Goal: Task Accomplishment & Management: Manage account settings

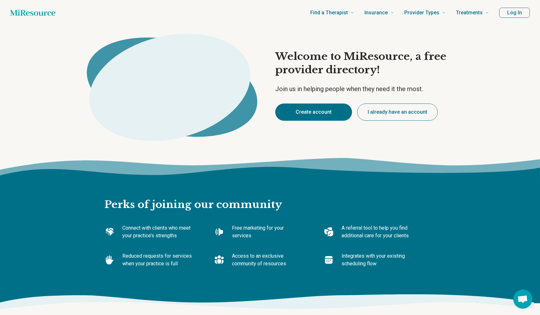
click at [312, 116] on button "Create account" at bounding box center [313, 112] width 77 height 17
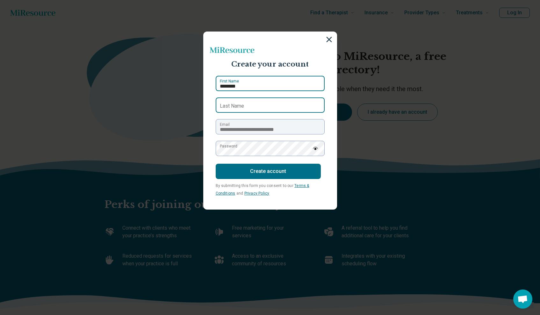
type input "********"
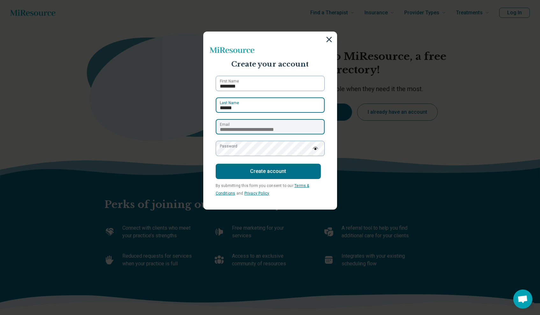
type input "******"
click at [249, 126] on input "**********" at bounding box center [270, 126] width 109 height 15
click at [238, 130] on input "**********" at bounding box center [270, 126] width 109 height 15
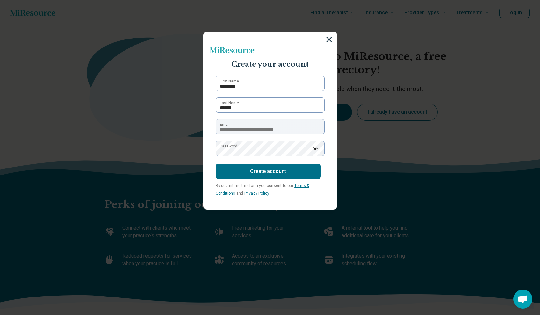
click at [236, 148] on label "Password" at bounding box center [229, 146] width 18 height 6
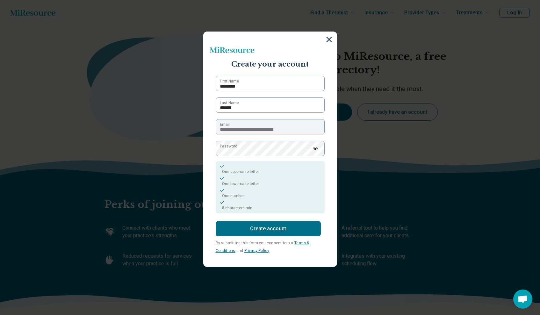
click at [285, 233] on button "Create account" at bounding box center [268, 228] width 105 height 15
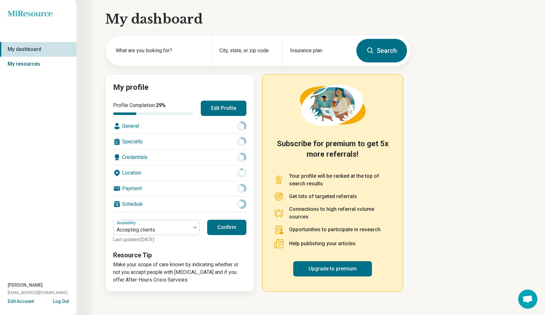
click at [35, 64] on link "My resources" at bounding box center [38, 64] width 77 height 15
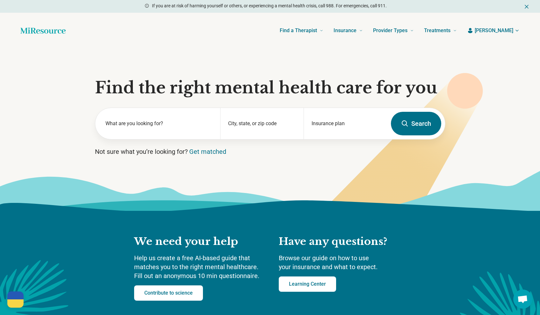
click at [510, 31] on span "Adrianna" at bounding box center [494, 31] width 39 height 8
click at [498, 85] on button "Log Out" at bounding box center [498, 83] width 43 height 17
click at [503, 35] on button "Log In" at bounding box center [505, 31] width 30 height 10
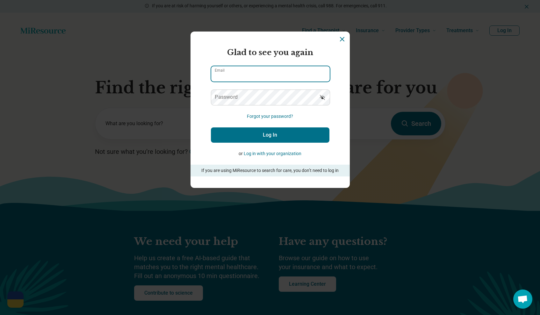
type input "**********"
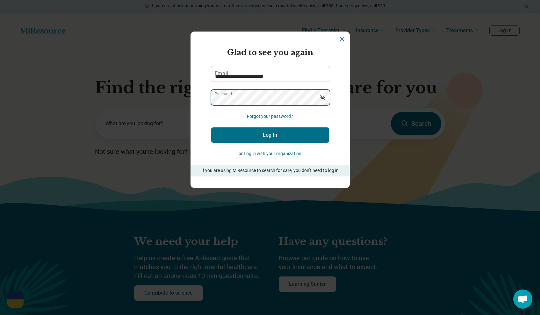
click at [270, 135] on button "Log In" at bounding box center [270, 135] width 119 height 15
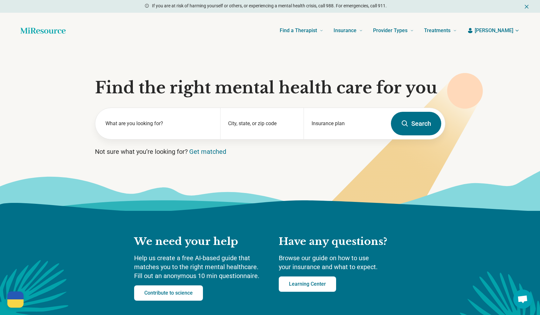
click at [500, 27] on span "Melanie" at bounding box center [494, 31] width 39 height 8
click at [496, 66] on link "My resources" at bounding box center [498, 66] width 43 height 17
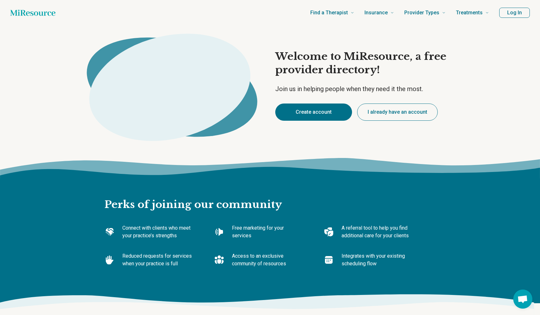
click at [321, 110] on button "Create account" at bounding box center [313, 112] width 77 height 17
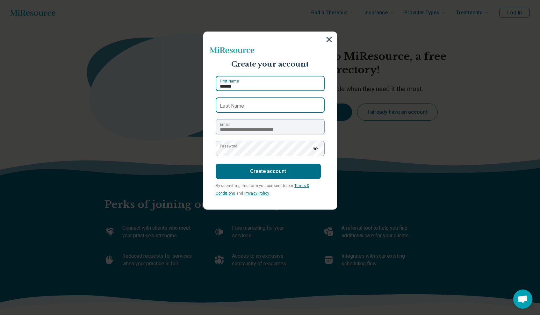
type input "******"
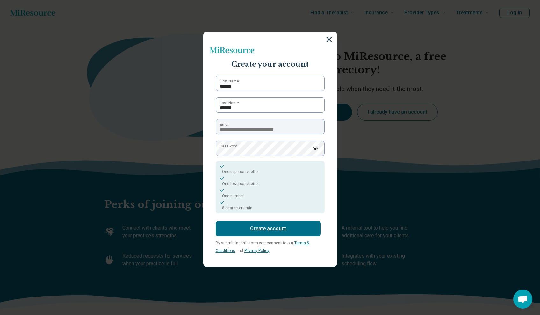
click at [296, 228] on button "Create account" at bounding box center [268, 228] width 105 height 15
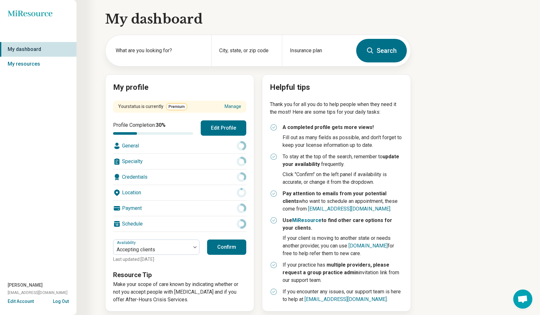
scroll to position [5, 0]
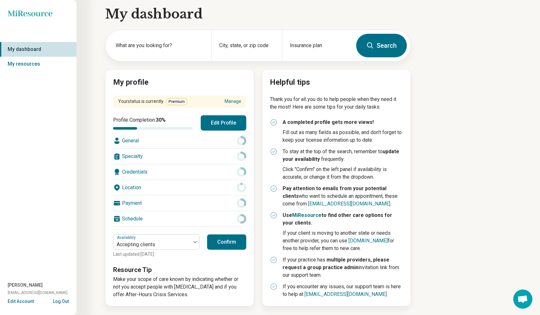
click at [234, 243] on button "Confirm" at bounding box center [226, 242] width 39 height 15
click at [220, 242] on button "Confirm" at bounding box center [226, 242] width 39 height 15
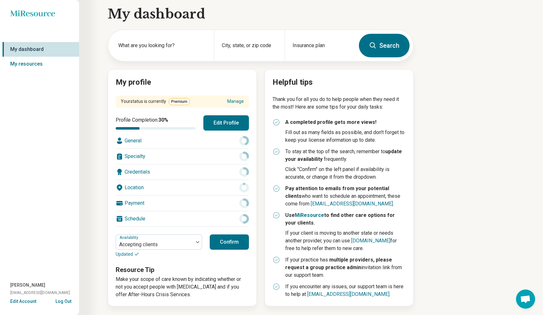
scroll to position [0, 0]
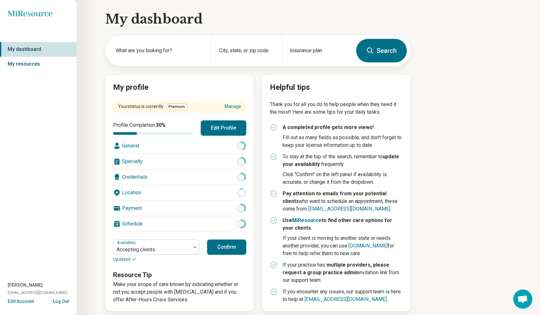
click at [39, 63] on link "My resources" at bounding box center [38, 64] width 77 height 15
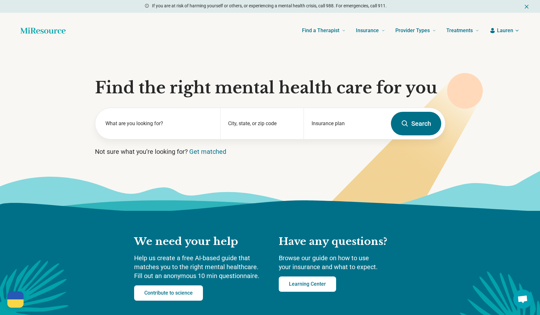
click at [508, 35] on header "Find a Therapist Mental Health Conditions [MEDICAL_DATA] Anxiety [MEDICAL_DATA]…" at bounding box center [270, 31] width 520 height 26
click at [510, 28] on span "Lauren" at bounding box center [505, 31] width 16 height 8
click at [499, 64] on link "My resources" at bounding box center [498, 66] width 43 height 17
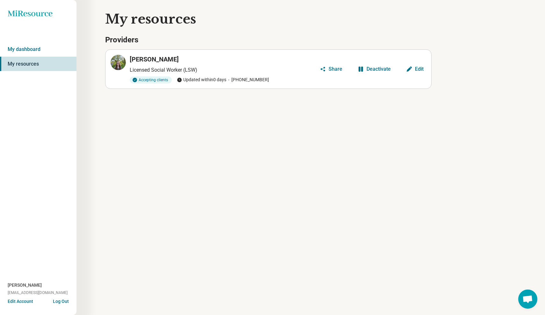
click at [63, 303] on button "Log Out" at bounding box center [61, 300] width 16 height 5
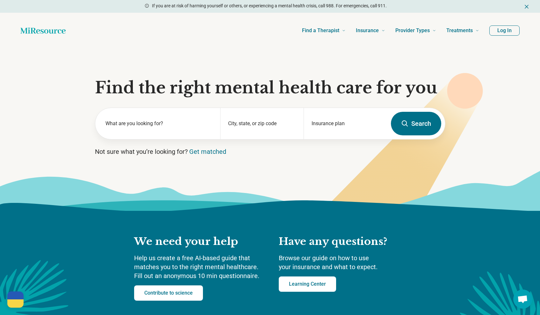
click at [501, 33] on button "Log In" at bounding box center [505, 31] width 30 height 10
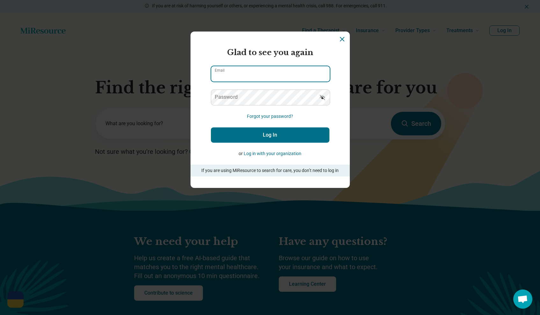
type input "**********"
click at [317, 132] on button "Log In" at bounding box center [270, 135] width 119 height 15
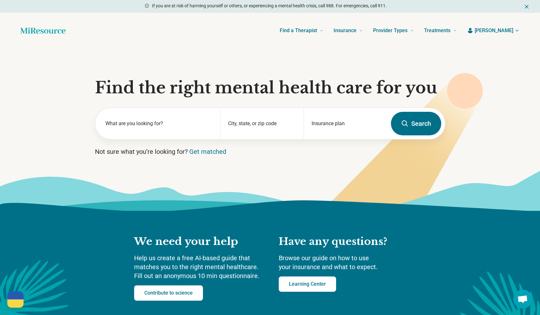
click at [512, 29] on span "Melanie" at bounding box center [494, 31] width 39 height 8
drag, startPoint x: 498, startPoint y: 66, endPoint x: 497, endPoint y: 72, distance: 6.1
click at [498, 66] on link "My resources" at bounding box center [498, 66] width 43 height 17
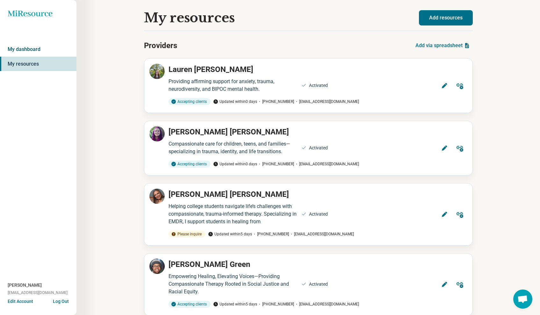
click at [38, 46] on link "My dashboard" at bounding box center [38, 49] width 77 height 15
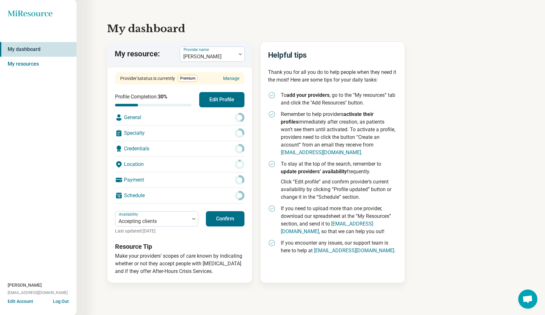
click at [211, 101] on button "Edit Profile" at bounding box center [221, 99] width 45 height 15
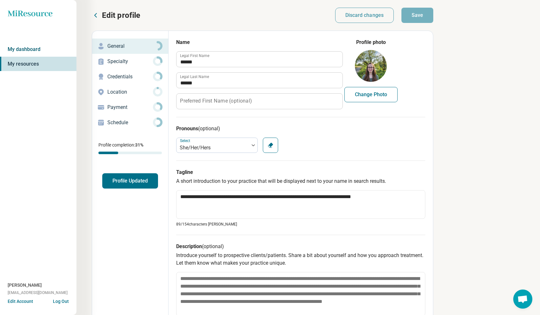
click at [31, 51] on link "My dashboard" at bounding box center [38, 49] width 77 height 15
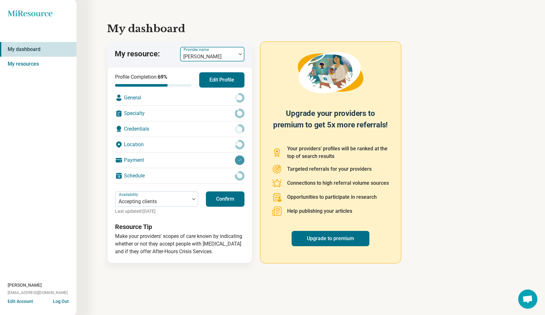
click at [214, 56] on div "David McDaniel" at bounding box center [208, 57] width 50 height 8
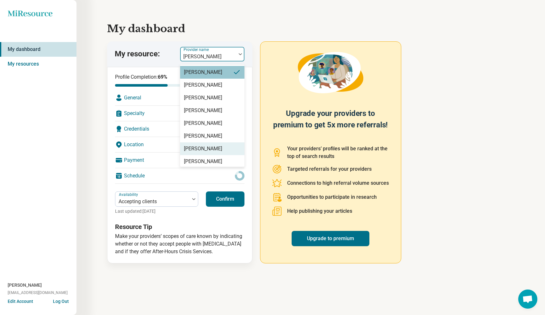
click at [217, 152] on div "[PERSON_NAME]" at bounding box center [203, 149] width 38 height 8
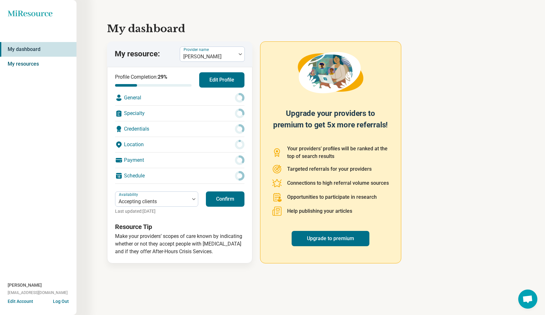
click at [34, 63] on link "My resources" at bounding box center [38, 64] width 77 height 15
click at [32, 64] on link "My resources" at bounding box center [38, 64] width 77 height 15
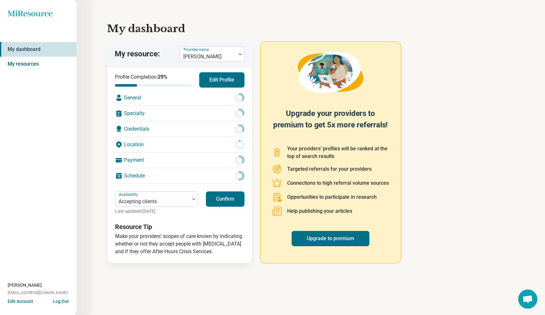
click at [20, 64] on link "My resources" at bounding box center [38, 64] width 77 height 15
